Goal: Task Accomplishment & Management: Manage account settings

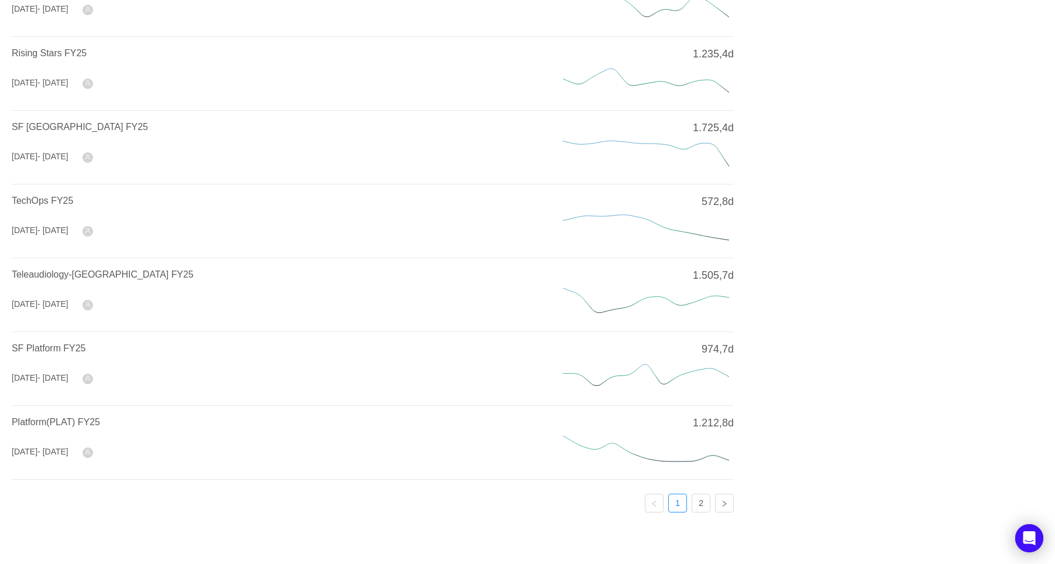
scroll to position [339, 0]
click at [701, 499] on link "2" at bounding box center [701, 499] width 18 height 18
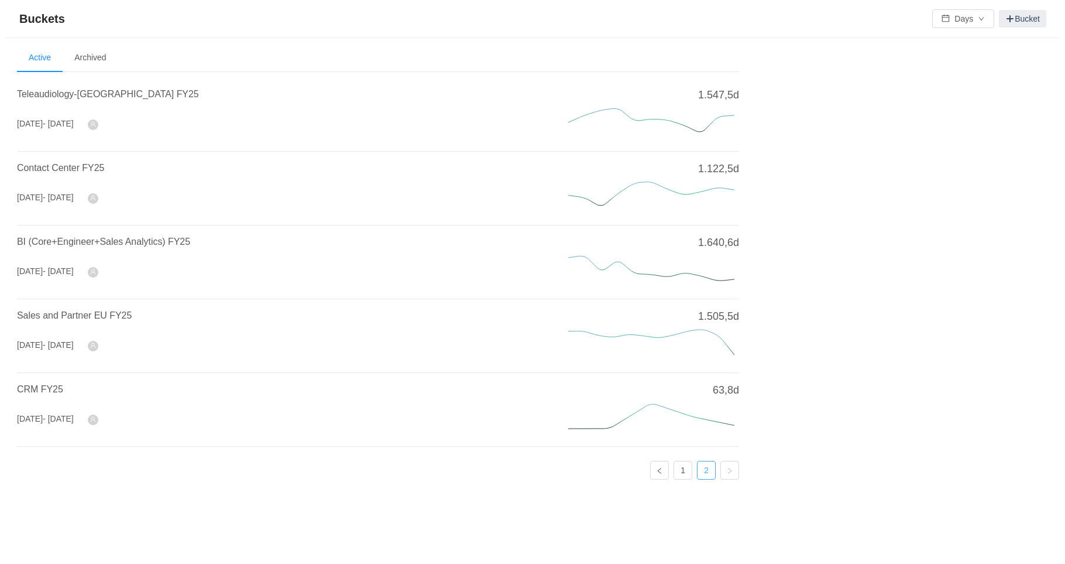
scroll to position [0, 0]
click at [48, 312] on span "Sales and Partner EU FY25" at bounding box center [69, 315] width 115 height 10
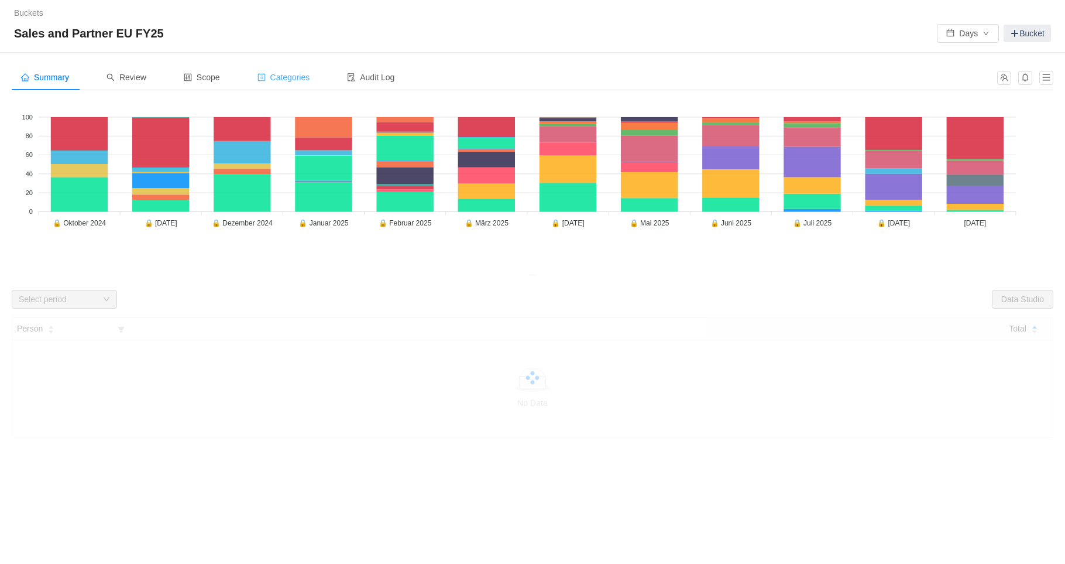
click at [283, 81] on span "Categories" at bounding box center [283, 77] width 53 height 9
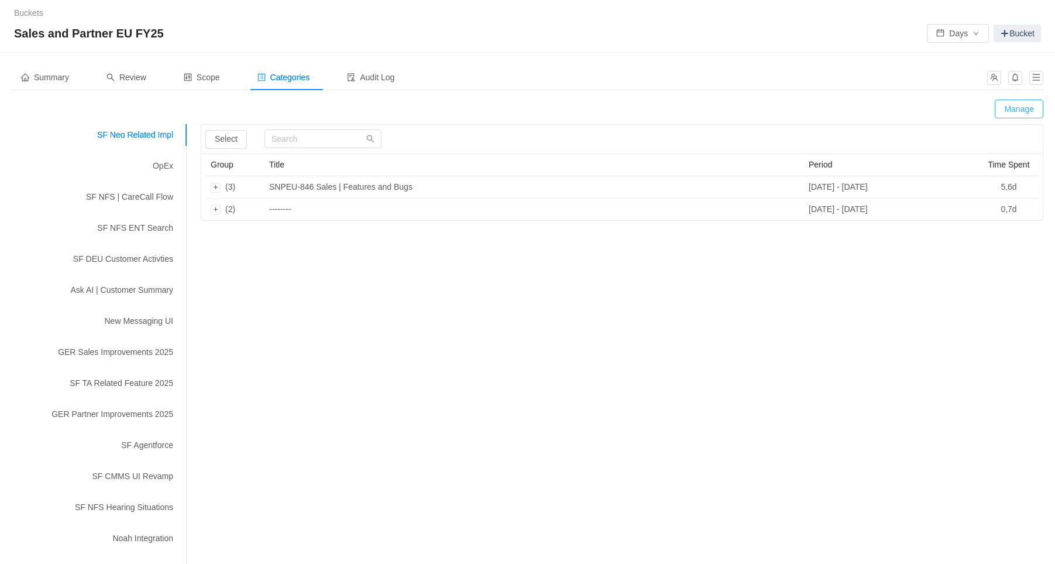
click at [1038, 111] on button "Manage" at bounding box center [1019, 108] width 49 height 19
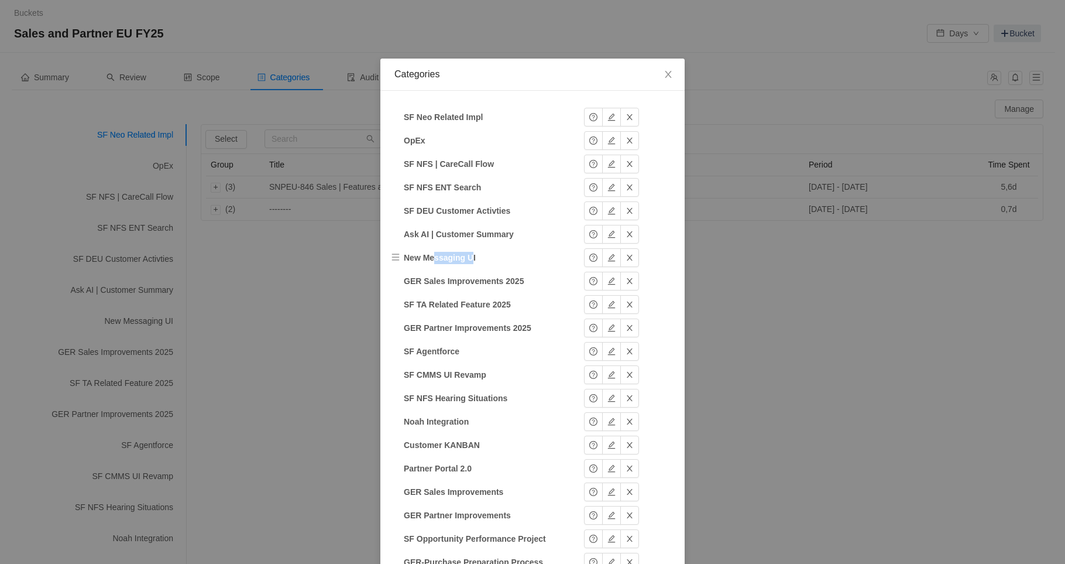
drag, startPoint x: 431, startPoint y: 257, endPoint x: 469, endPoint y: 257, distance: 37.5
click at [469, 257] on strong "New Messaging UI" at bounding box center [440, 257] width 72 height 9
drag, startPoint x: 412, startPoint y: 236, endPoint x: 465, endPoint y: 231, distance: 53.5
click at [465, 231] on strong "Ask AI | Customer Summary" at bounding box center [459, 233] width 110 height 9
drag, startPoint x: 430, startPoint y: 205, endPoint x: 480, endPoint y: 208, distance: 50.4
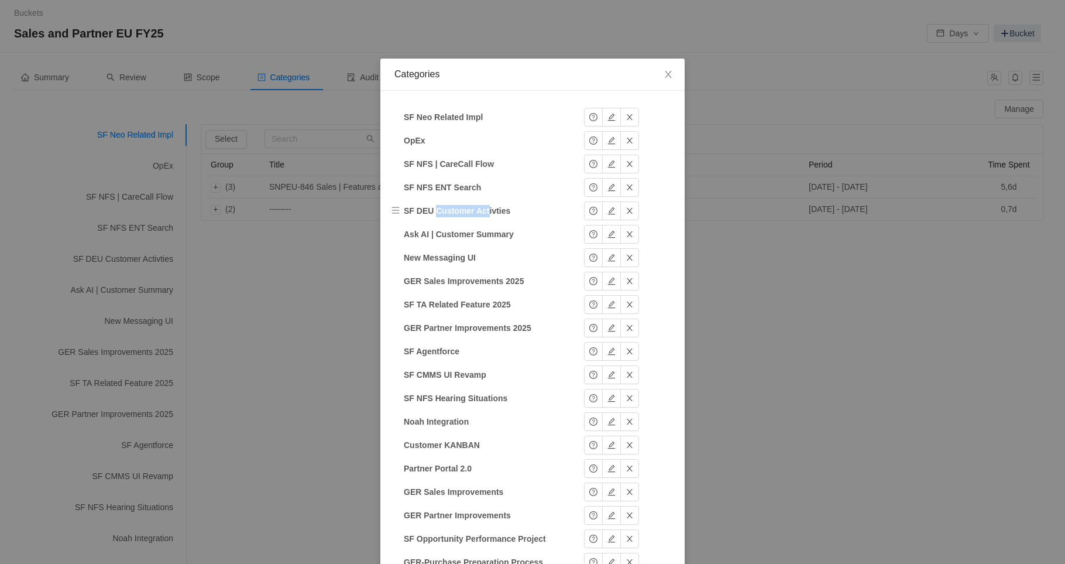
click at [480, 208] on strong "SF DEU Customer Activties" at bounding box center [457, 210] width 107 height 9
drag, startPoint x: 410, startPoint y: 120, endPoint x: 461, endPoint y: 116, distance: 51.1
click at [461, 116] on strong "SF Neo Related Impl" at bounding box center [443, 116] width 79 height 9
click at [465, 118] on strong "SF Neo Related Impl" at bounding box center [443, 116] width 79 height 9
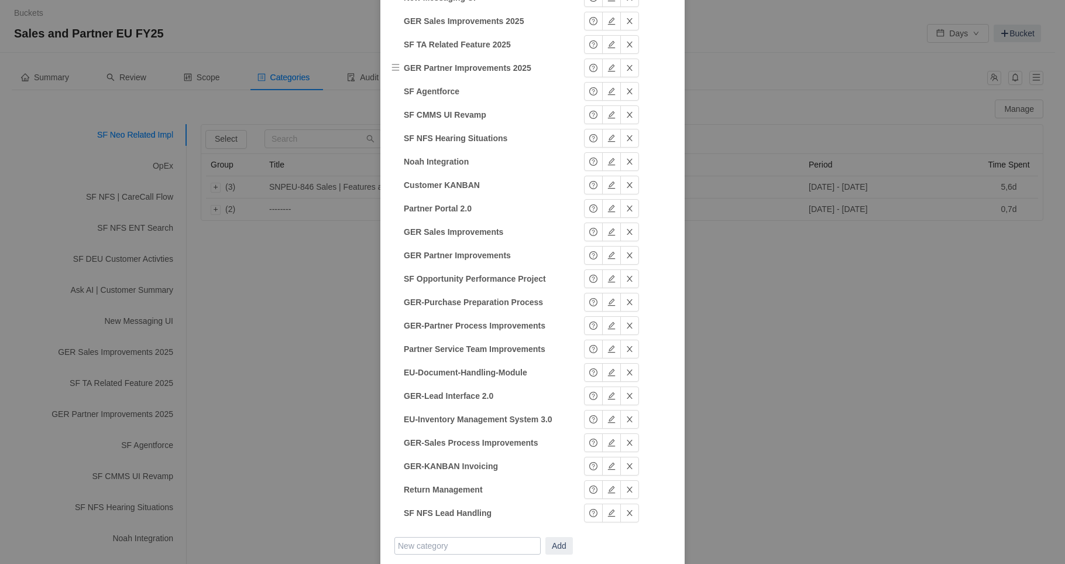
scroll to position [312, 0]
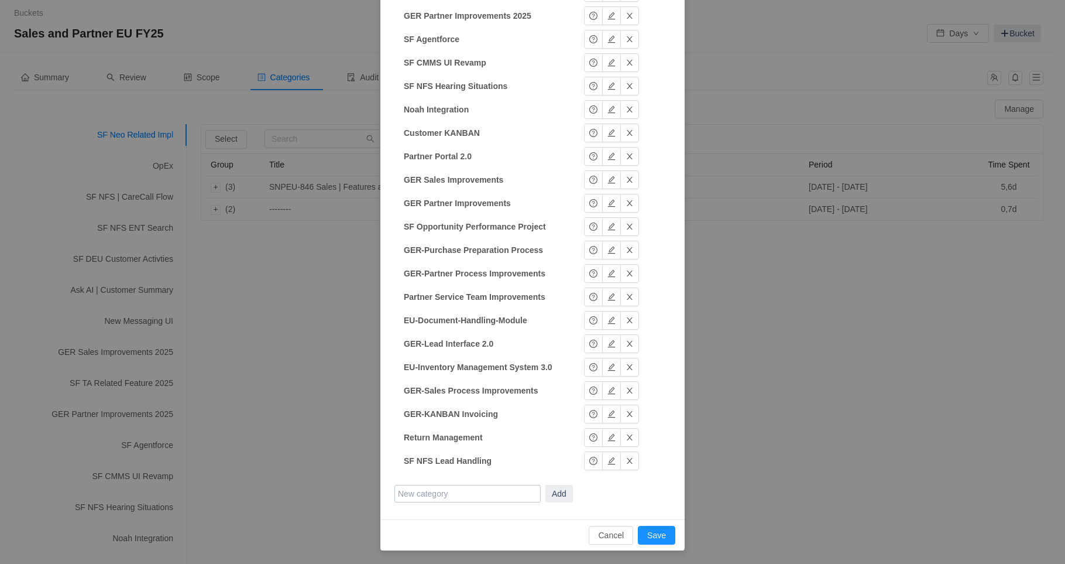
click at [439, 494] on input "text" at bounding box center [467, 494] width 146 height 18
drag, startPoint x: 427, startPoint y: 492, endPoint x: 290, endPoint y: 479, distance: 137.5
click at [290, 479] on div "Categories SF Neo Related Impl SF Neo Related Impl Okay OpEx OpEx Okay SF NFS |…" at bounding box center [532, 282] width 1065 height 564
drag, startPoint x: 465, startPoint y: 494, endPoint x: 305, endPoint y: 488, distance: 159.3
click at [305, 488] on div "Categories SF Neo Related Impl SF Neo Related Impl Okay OpEx OpEx Okay SF NFS |…" at bounding box center [532, 282] width 1065 height 564
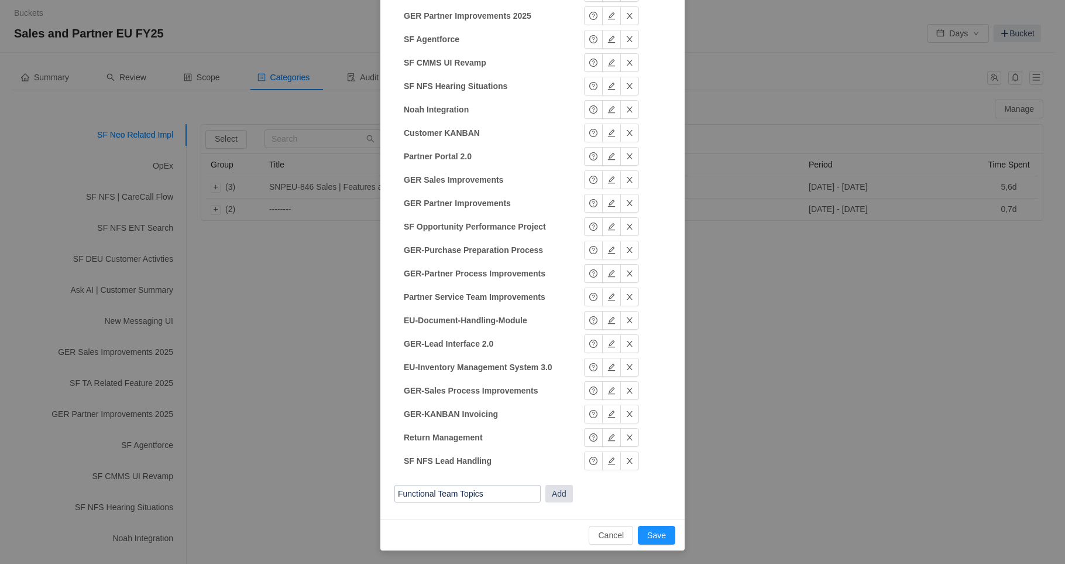
type input "Functional Team Topics"
click at [566, 496] on button "Add" at bounding box center [559, 494] width 28 height 18
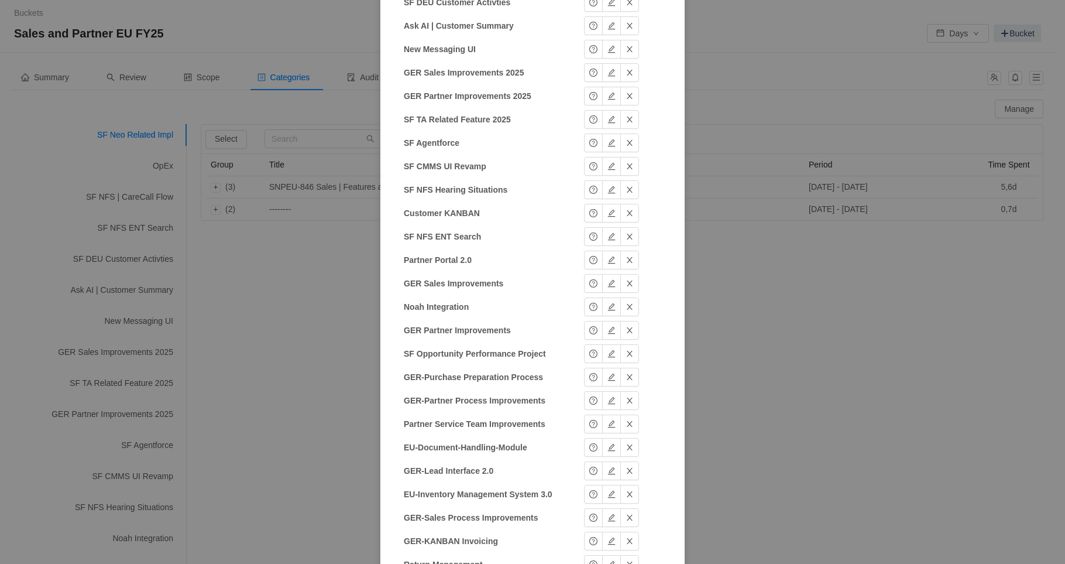
scroll to position [335, 0]
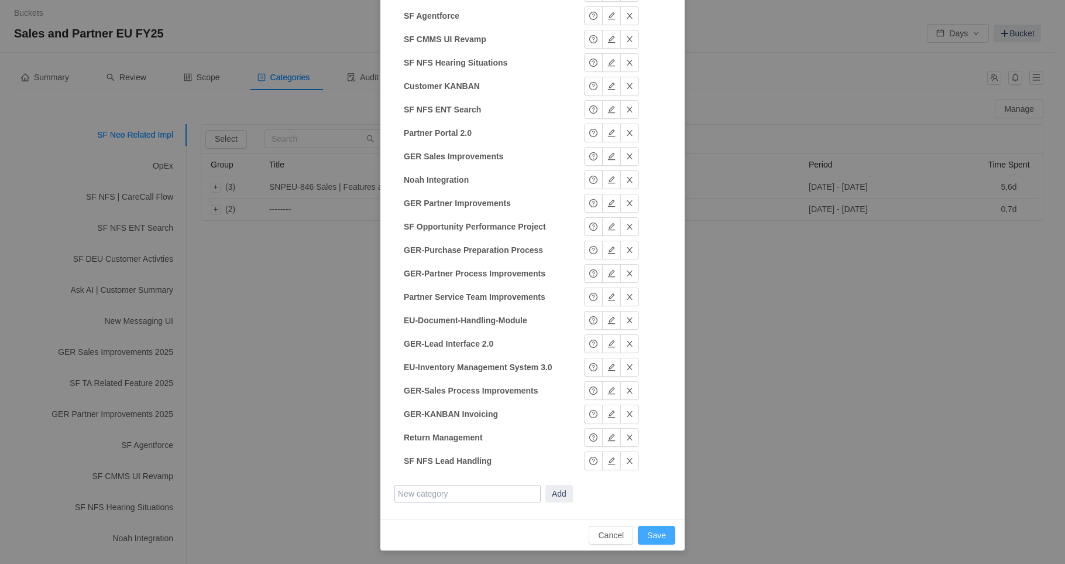
click at [657, 536] on button "Save" at bounding box center [656, 534] width 37 height 19
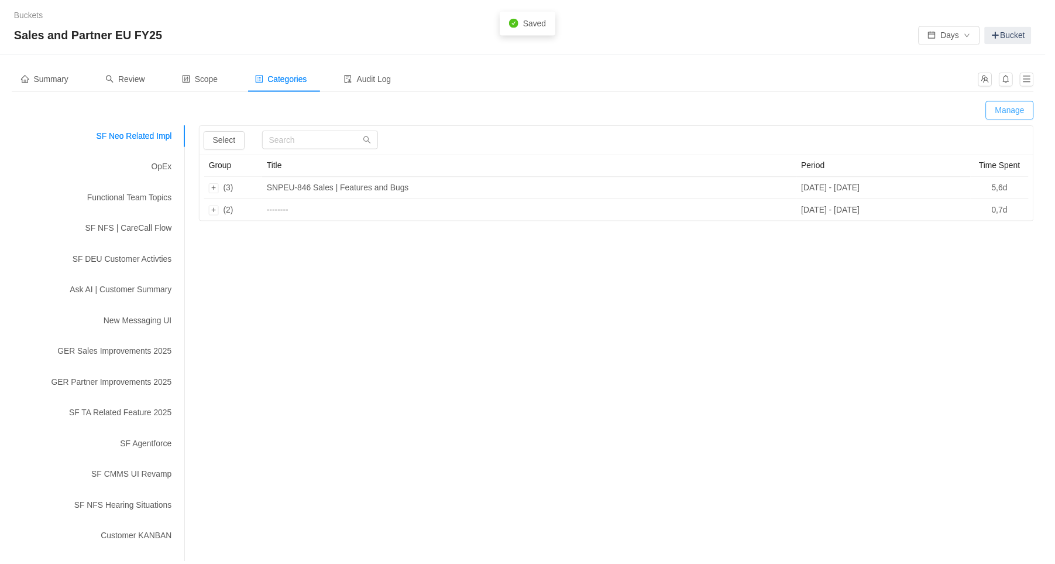
scroll to position [277, 0]
